Goal: Information Seeking & Learning: Understand process/instructions

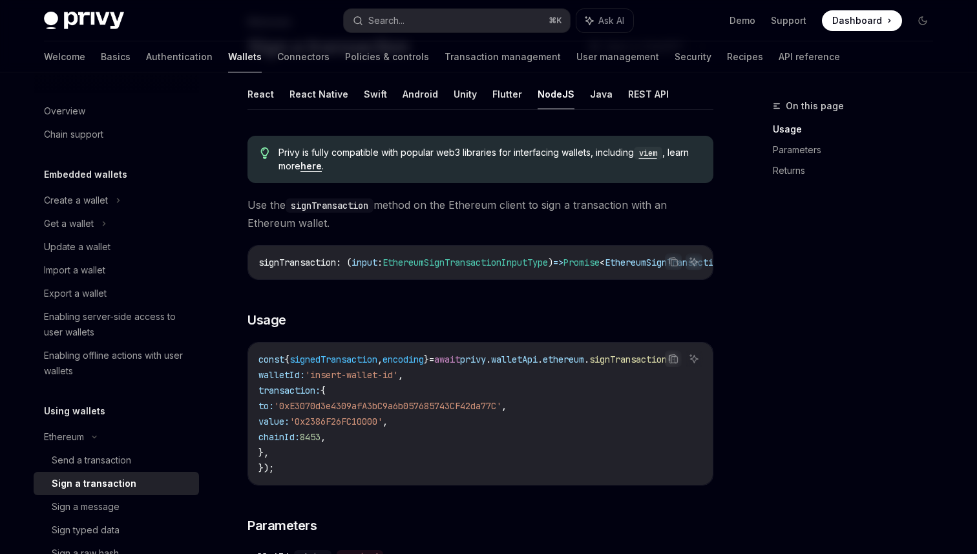
scroll to position [0, 43]
click at [638, 408] on code "const { signedTransaction , encoding } = await privy . walletApi . ethereum . s…" at bounding box center [484, 414] width 450 height 124
click at [119, 467] on div "Send a transaction" at bounding box center [92, 461] width 80 height 16
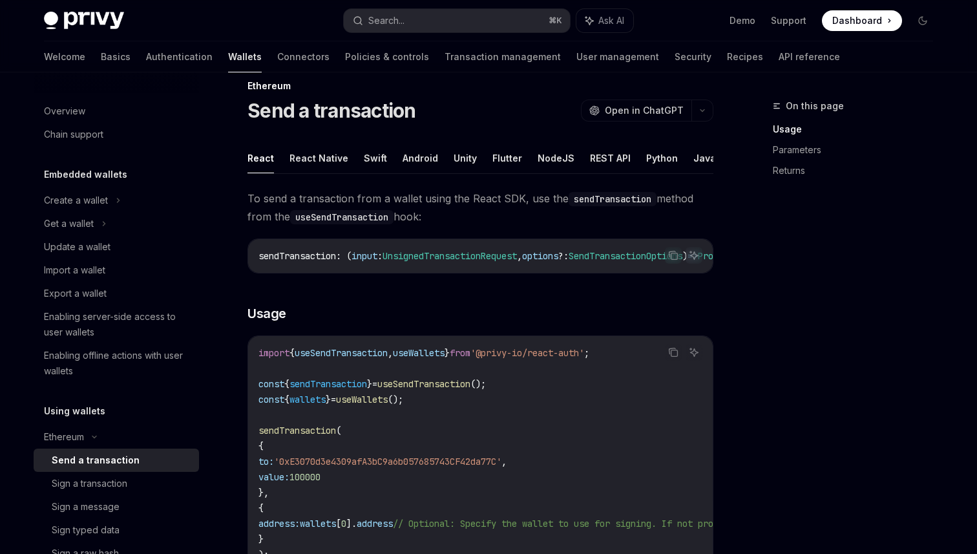
scroll to position [4, 0]
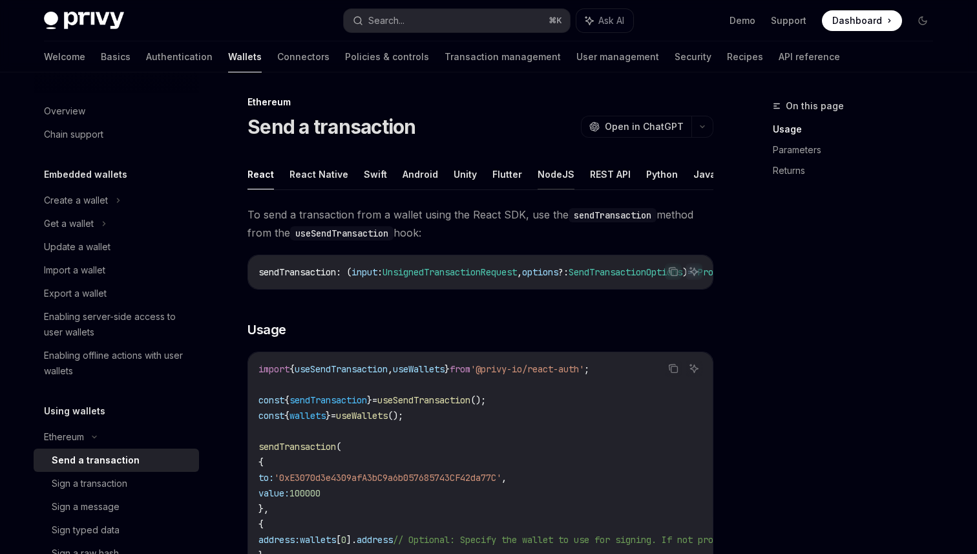
click at [555, 174] on button "NodeJS" at bounding box center [556, 174] width 37 height 30
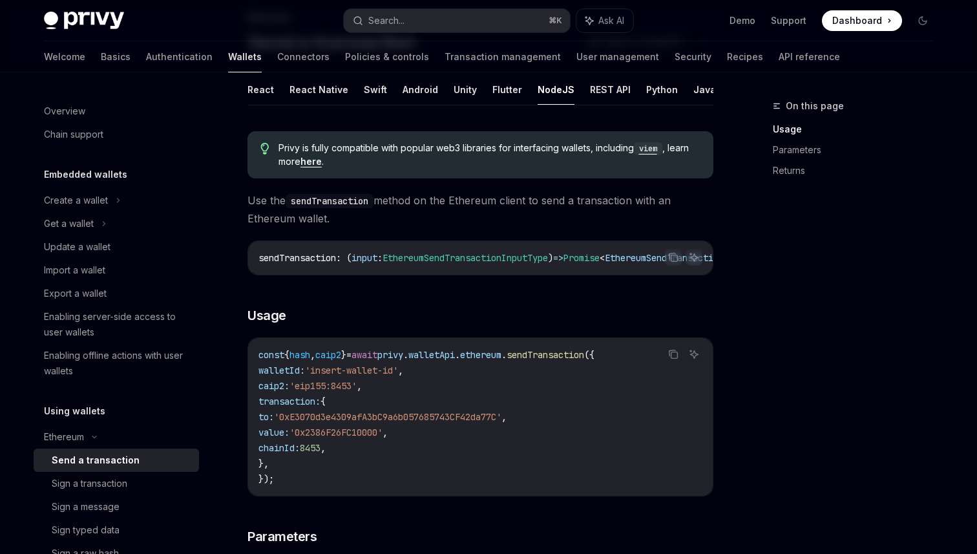
scroll to position [109, 0]
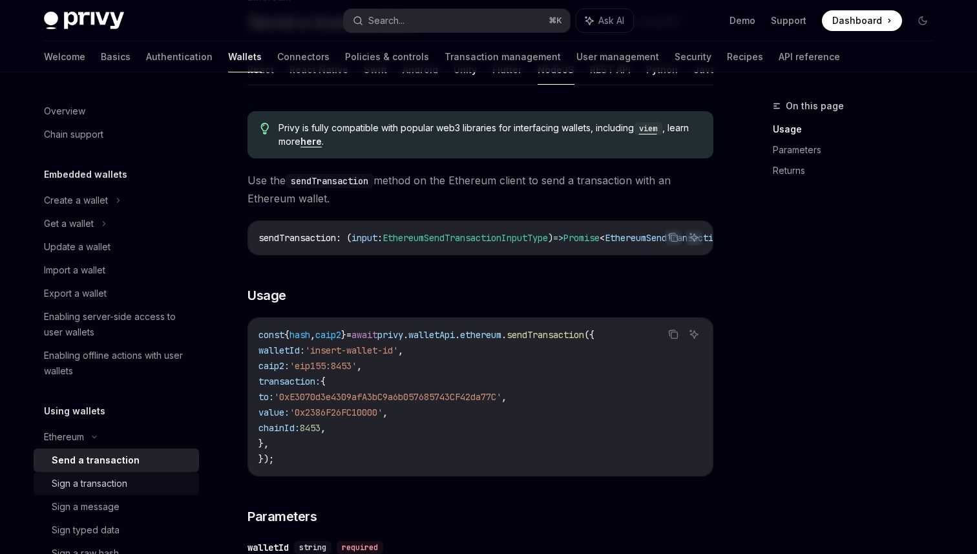
click at [111, 478] on div "Sign a transaction" at bounding box center [90, 484] width 76 height 16
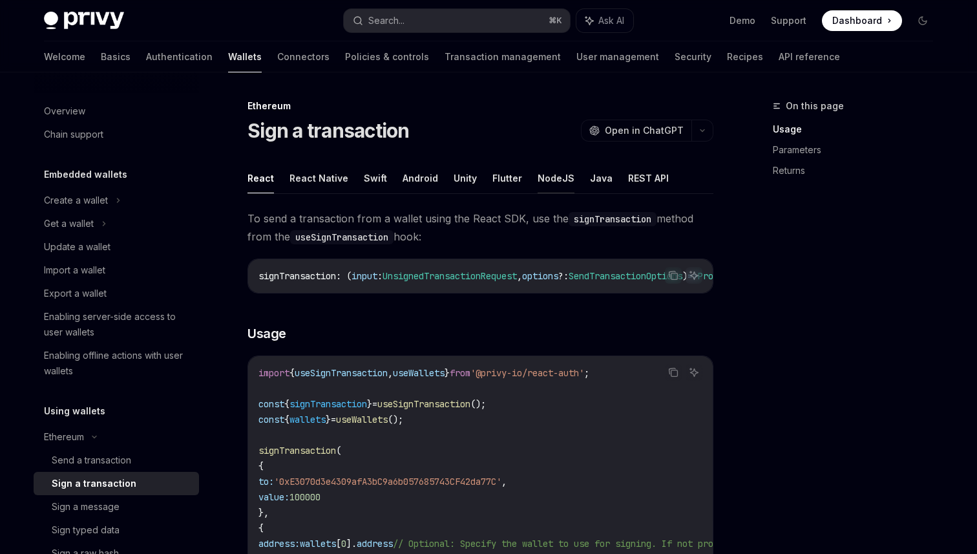
click at [559, 173] on button "NodeJS" at bounding box center [556, 178] width 37 height 30
type textarea "*"
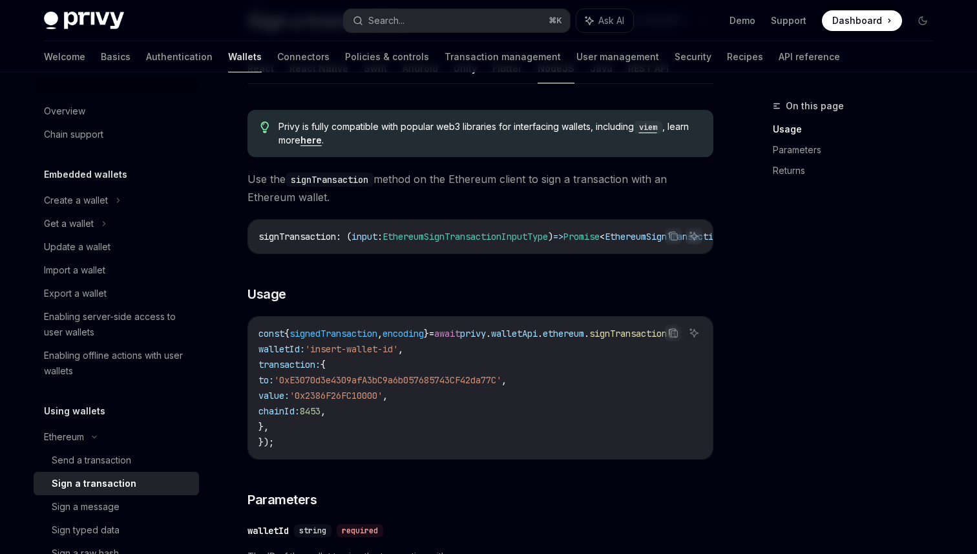
scroll to position [0, 43]
